Goal: Transaction & Acquisition: Book appointment/travel/reservation

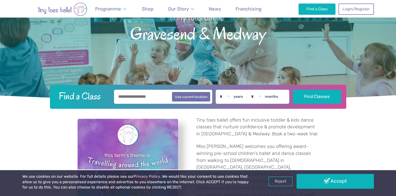
scroll to position [100, 0]
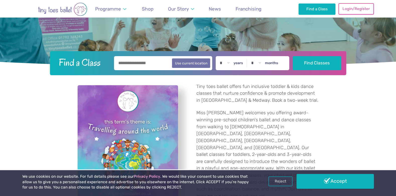
click at [358, 7] on link "Login/Register" at bounding box center [355, 8] width 35 height 11
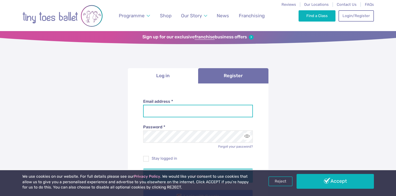
click at [160, 108] on input "Email address *" at bounding box center [198, 111] width 110 height 13
type input "**********"
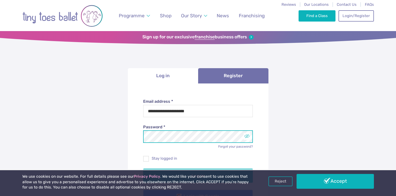
click at [248, 137] on button "Toggle password visibility" at bounding box center [246, 136] width 7 height 7
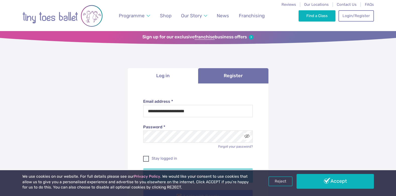
click at [147, 158] on span at bounding box center [146, 160] width 5 height 5
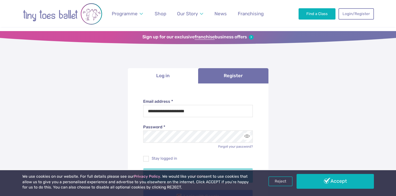
scroll to position [75, 0]
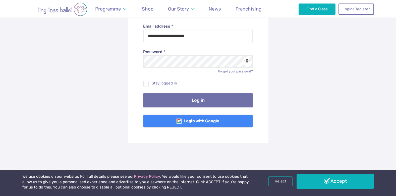
click at [192, 107] on button "Log in" at bounding box center [198, 100] width 110 height 14
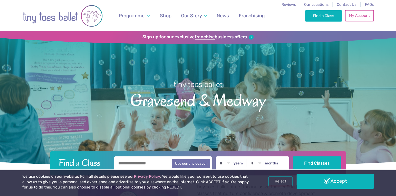
click at [354, 15] on link "My Account" at bounding box center [359, 15] width 29 height 11
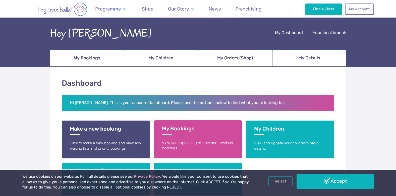
scroll to position [75, 0]
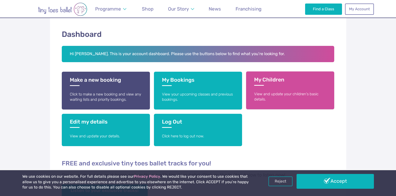
click at [267, 89] on link "My Children View and update your children's basic details." at bounding box center [290, 91] width 88 height 38
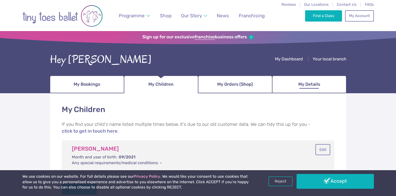
click at [290, 82] on link "My Details" at bounding box center [309, 85] width 74 height 18
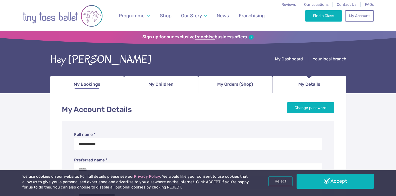
click at [91, 88] on span "My Bookings" at bounding box center [87, 84] width 27 height 9
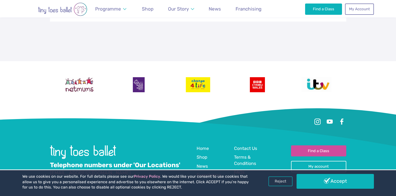
scroll to position [201, 0]
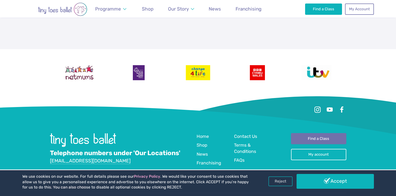
click at [314, 136] on link "Find a Class" at bounding box center [318, 138] width 55 height 11
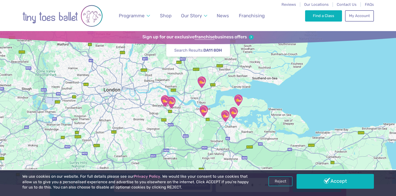
click at [202, 108] on img "The Gerald Miskin Memorial Hall" at bounding box center [203, 111] width 13 height 13
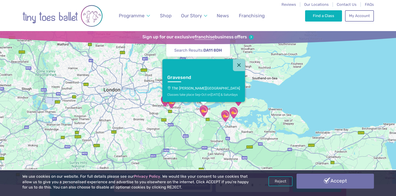
click at [333, 178] on link "Accept" at bounding box center [334, 181] width 77 height 15
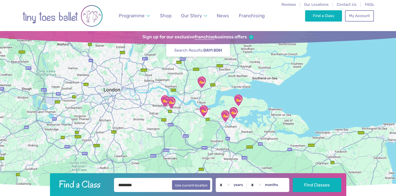
click at [205, 111] on img "The Gerald Miskin Memorial Hall" at bounding box center [203, 111] width 13 height 13
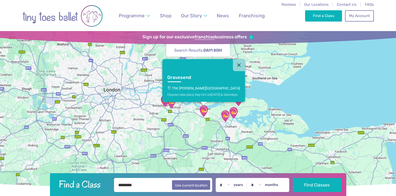
click at [202, 88] on p "The Gerald Miskin Memorial Hall" at bounding box center [203, 88] width 73 height 4
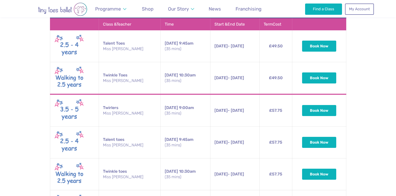
scroll to position [267, 0]
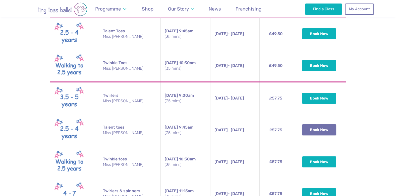
click at [311, 130] on button "Book Now" at bounding box center [319, 130] width 34 height 11
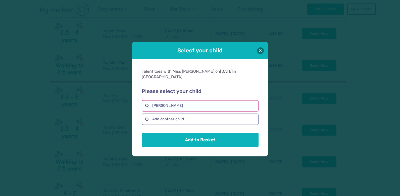
click at [214, 100] on label "Lily whitehead" at bounding box center [200, 106] width 116 height 12
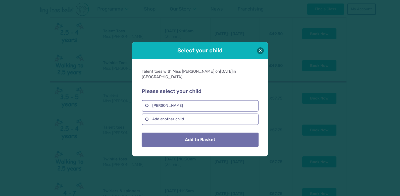
click at [203, 138] on button "Add to Basket" at bounding box center [200, 140] width 116 height 14
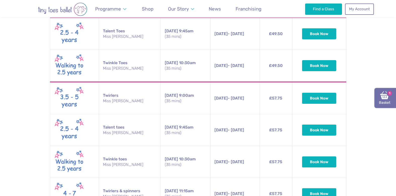
click at [381, 100] on img at bounding box center [384, 95] width 9 height 9
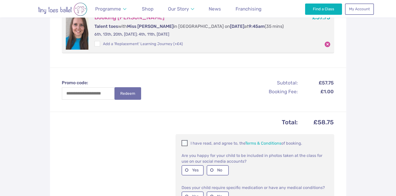
scroll to position [126, 0]
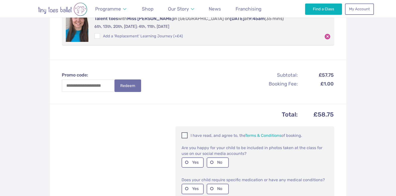
click at [186, 135] on span at bounding box center [185, 136] width 6 height 5
click at [185, 164] on label "Yes" at bounding box center [192, 163] width 22 height 10
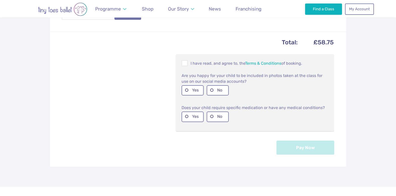
scroll to position [201, 0]
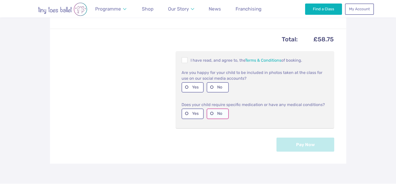
click at [210, 115] on label "No" at bounding box center [218, 114] width 22 height 10
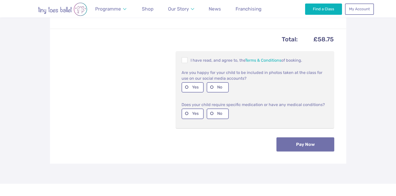
click at [297, 145] on button "Pay Now" at bounding box center [305, 145] width 58 height 14
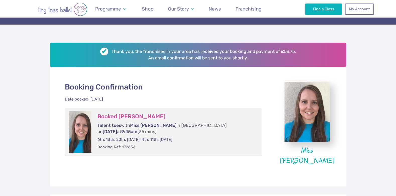
scroll to position [75, 0]
